Goal: Information Seeking & Learning: Compare options

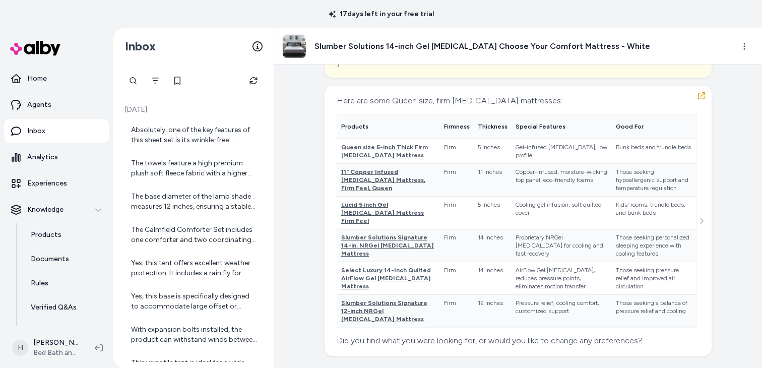
scroll to position [13826, 0]
drag, startPoint x: 337, startPoint y: 135, endPoint x: 512, endPoint y: 146, distance: 175.4
copy div "You're looking for a Queen size [MEDICAL_DATA] mattress. How firm do you like y…"
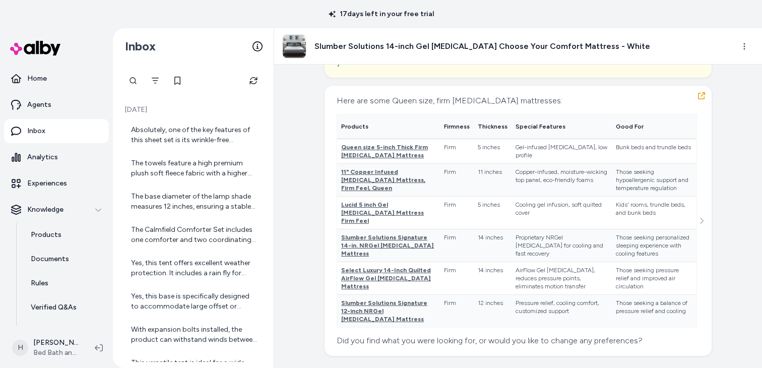
copy div "How firm do you like your mattress?"
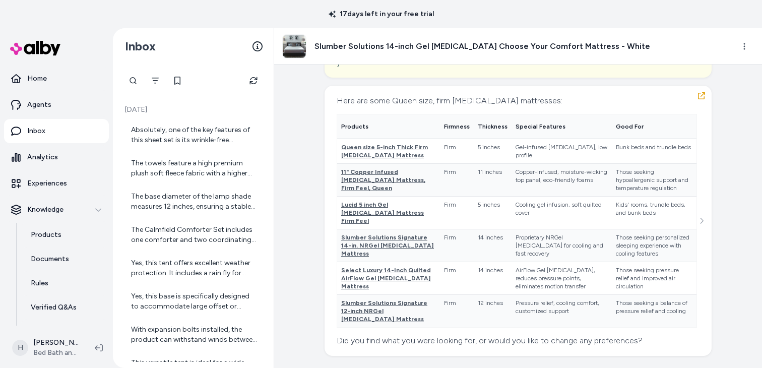
copy div "How firm do you like your mattress?"
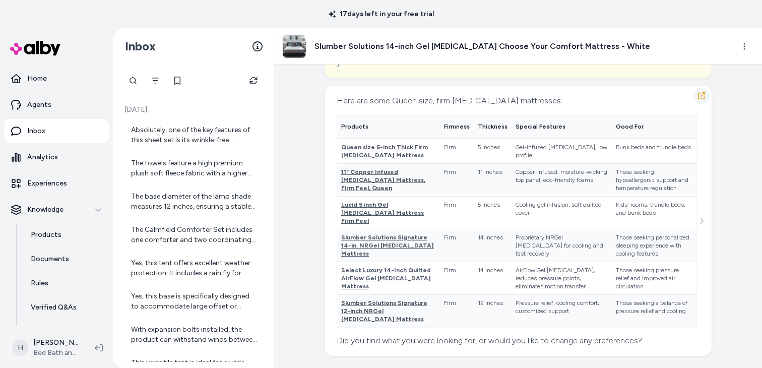
click at [704, 99] on icon "button" at bounding box center [701, 95] width 7 height 7
drag, startPoint x: 426, startPoint y: 145, endPoint x: 448, endPoint y: 171, distance: 34.7
click at [448, 163] on td "Firm" at bounding box center [457, 151] width 34 height 25
click at [479, 196] on td "11 inches" at bounding box center [493, 179] width 38 height 33
click at [474, 212] on td "5 inches" at bounding box center [493, 212] width 38 height 33
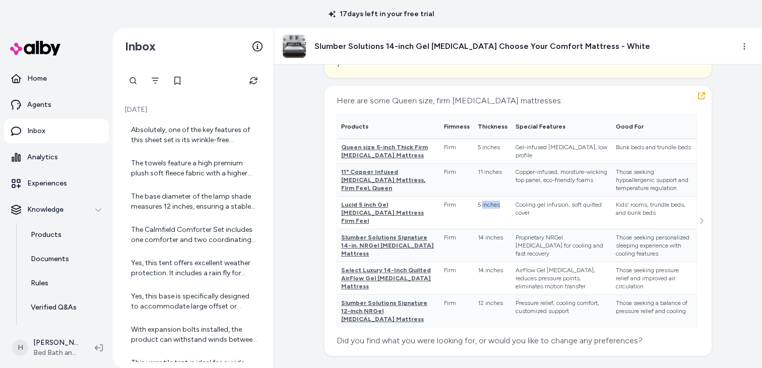
click at [474, 212] on td "5 inches" at bounding box center [493, 212] width 38 height 33
click at [474, 148] on td "5 inches" at bounding box center [493, 151] width 38 height 25
click at [474, 262] on td "14 inches" at bounding box center [493, 278] width 38 height 33
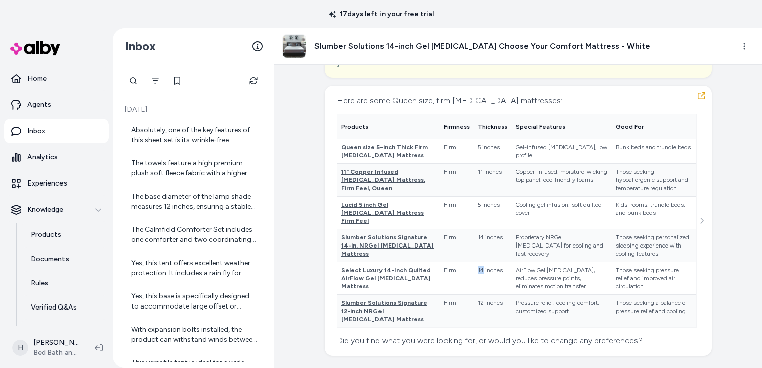
click at [474, 262] on td "14 inches" at bounding box center [493, 278] width 38 height 33
click at [474, 305] on td "12 inches" at bounding box center [493, 310] width 38 height 33
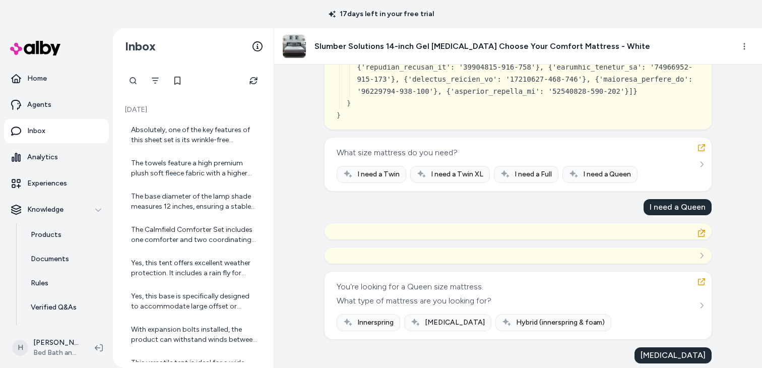
scroll to position [4589, 0]
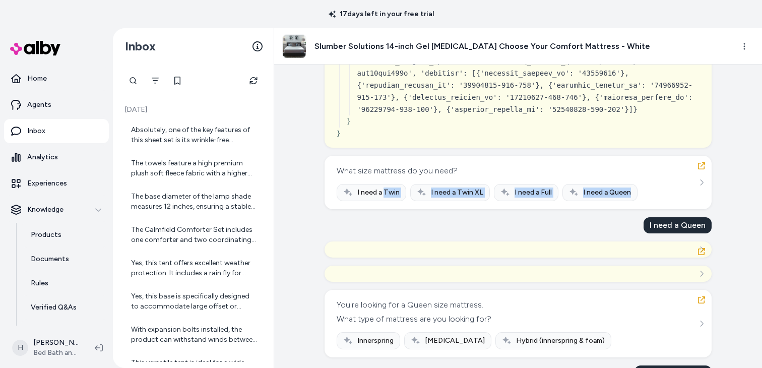
drag, startPoint x: 385, startPoint y: 189, endPoint x: 647, endPoint y: 188, distance: 262.2
click at [647, 188] on div "I need a Twin I need a Twin XL I need a Full I need a Queen" at bounding box center [518, 192] width 363 height 17
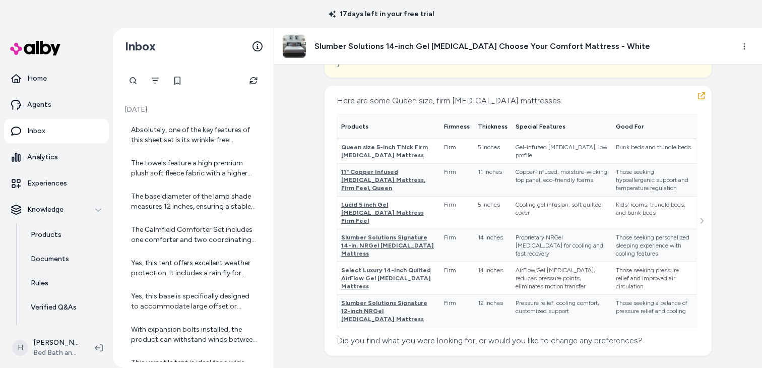
scroll to position [18965, 0]
click at [376, 159] on span "Queen size 5-inch Thick Firm [MEDICAL_DATA] Mattress" at bounding box center [384, 151] width 87 height 15
click at [380, 192] on span "11" Copper Infused [MEDICAL_DATA] Mattress, Firm Feel, Queen" at bounding box center [383, 179] width 84 height 23
click at [387, 224] on span "Lucid 5 inch Gel [MEDICAL_DATA] Mattress Firm Feel" at bounding box center [382, 212] width 83 height 23
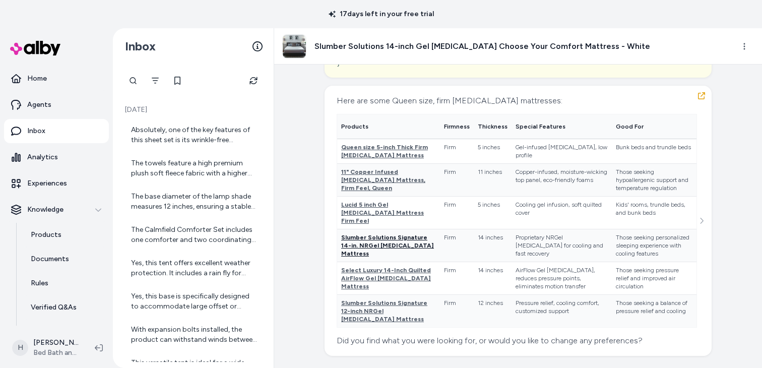
click at [383, 249] on span "Slumber Solutions Signature 14-in. NRGel [MEDICAL_DATA] Mattress" at bounding box center [387, 245] width 93 height 23
click at [374, 283] on span "Select Luxury 14-Inch Quilted AirFlow Gel [MEDICAL_DATA] Mattress" at bounding box center [386, 278] width 90 height 23
click at [362, 314] on span "Slumber Solutions Signature 12-inch NRGel [MEDICAL_DATA] Mattress" at bounding box center [384, 311] width 86 height 23
click at [367, 192] on span "11" Copper Infused [MEDICAL_DATA] Mattress, Firm Feel, Queen" at bounding box center [383, 179] width 84 height 23
click at [362, 257] on span "Slumber Solutions Signature 14-in. NRGel [MEDICAL_DATA] Mattress" at bounding box center [387, 245] width 93 height 23
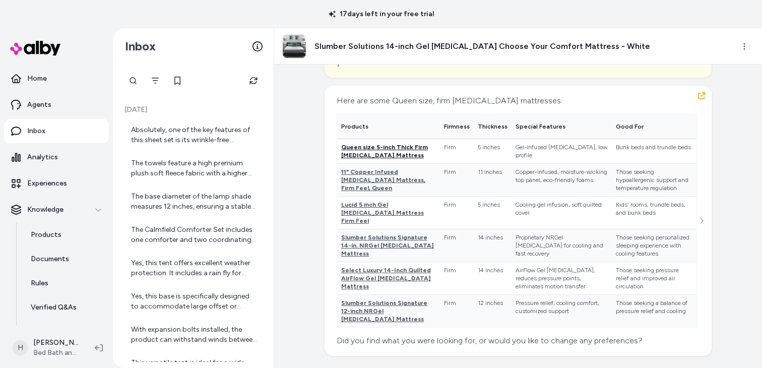
click at [373, 159] on span "Queen size 5-inch Thick Firm [MEDICAL_DATA] Mattress" at bounding box center [384, 151] width 87 height 15
click at [360, 192] on span "11" Copper Infused [MEDICAL_DATA] Mattress, Firm Feel, Queen" at bounding box center [383, 179] width 84 height 23
click at [386, 224] on span "Lucid 5 inch Gel [MEDICAL_DATA] Mattress Firm Feel" at bounding box center [382, 212] width 83 height 23
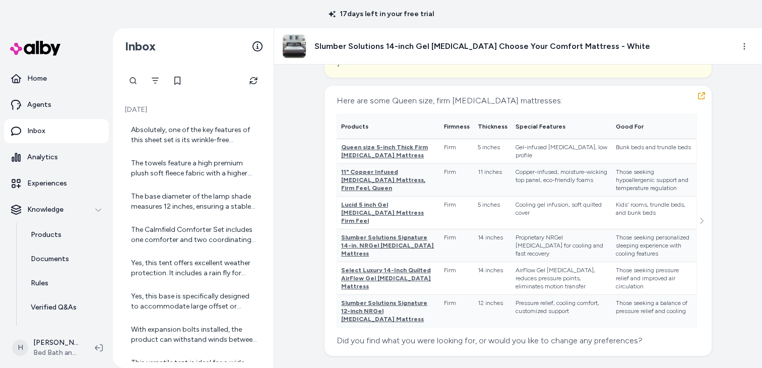
scroll to position [16213, 0]
drag, startPoint x: 369, startPoint y: 252, endPoint x: 432, endPoint y: 285, distance: 71.3
click at [376, 192] on span "11" Copper Infused [MEDICAL_DATA] Mattress, Firm Feel, Queen" at bounding box center [383, 179] width 84 height 23
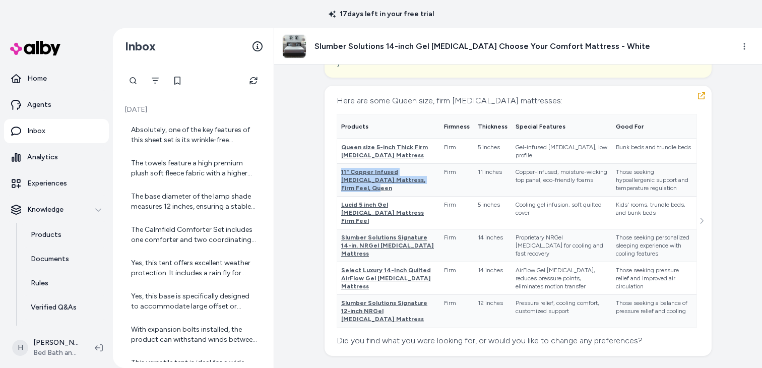
drag, startPoint x: 399, startPoint y: 197, endPoint x: 340, endPoint y: 181, distance: 61.0
click at [340, 181] on td "11" Copper Infused [MEDICAL_DATA] Mattress, Firm Feel, Queen" at bounding box center [388, 179] width 103 height 33
copy span "11" Copper Infused [MEDICAL_DATA] Mattress, Firm Feel, Queen"
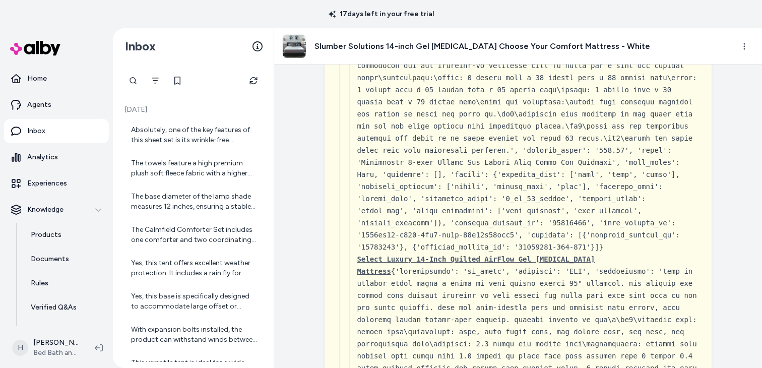
scroll to position [12649, 0]
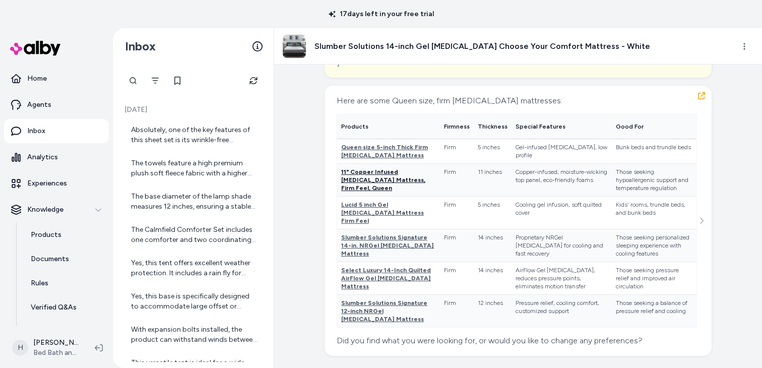
scroll to position [19002, 0]
click at [374, 220] on span "Lucid 5 inch Gel [MEDICAL_DATA] Mattress Firm Feel" at bounding box center [382, 212] width 83 height 23
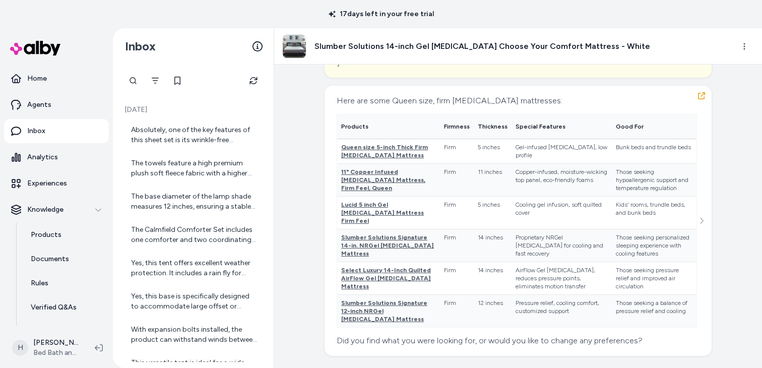
drag, startPoint x: 647, startPoint y: 212, endPoint x: 500, endPoint y: 224, distance: 148.2
copy div "Lucid 5 inch Gel [MEDICAL_DATA] Mattress Firm Feel"
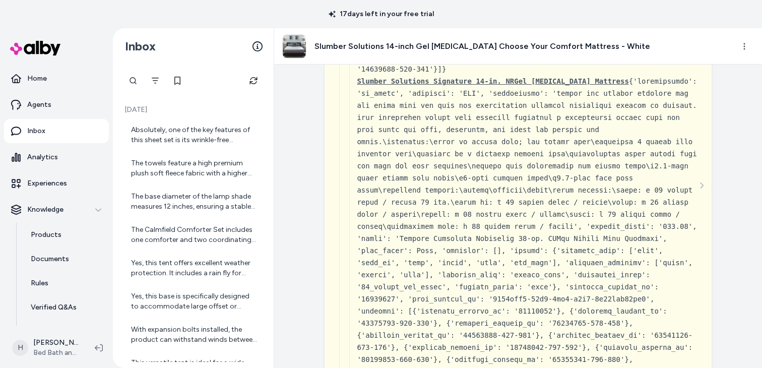
scroll to position [12655, 0]
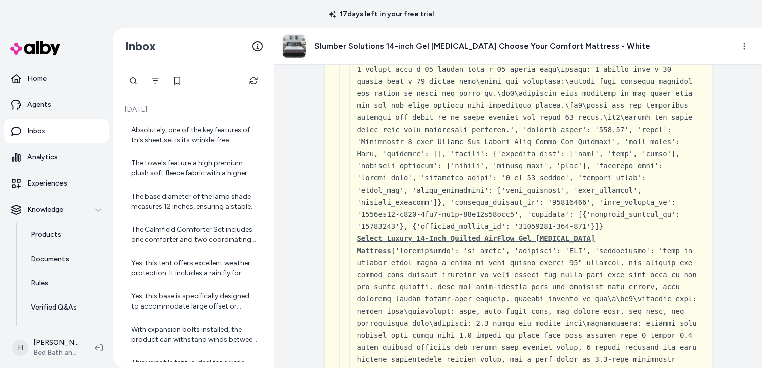
drag, startPoint x: 351, startPoint y: 217, endPoint x: 598, endPoint y: 218, distance: 246.1
copy span "11" Copper Infused [MEDICAL_DATA] Mattress, Firm Feel, Queen"
